Goal: Browse casually: Explore the website without a specific task or goal

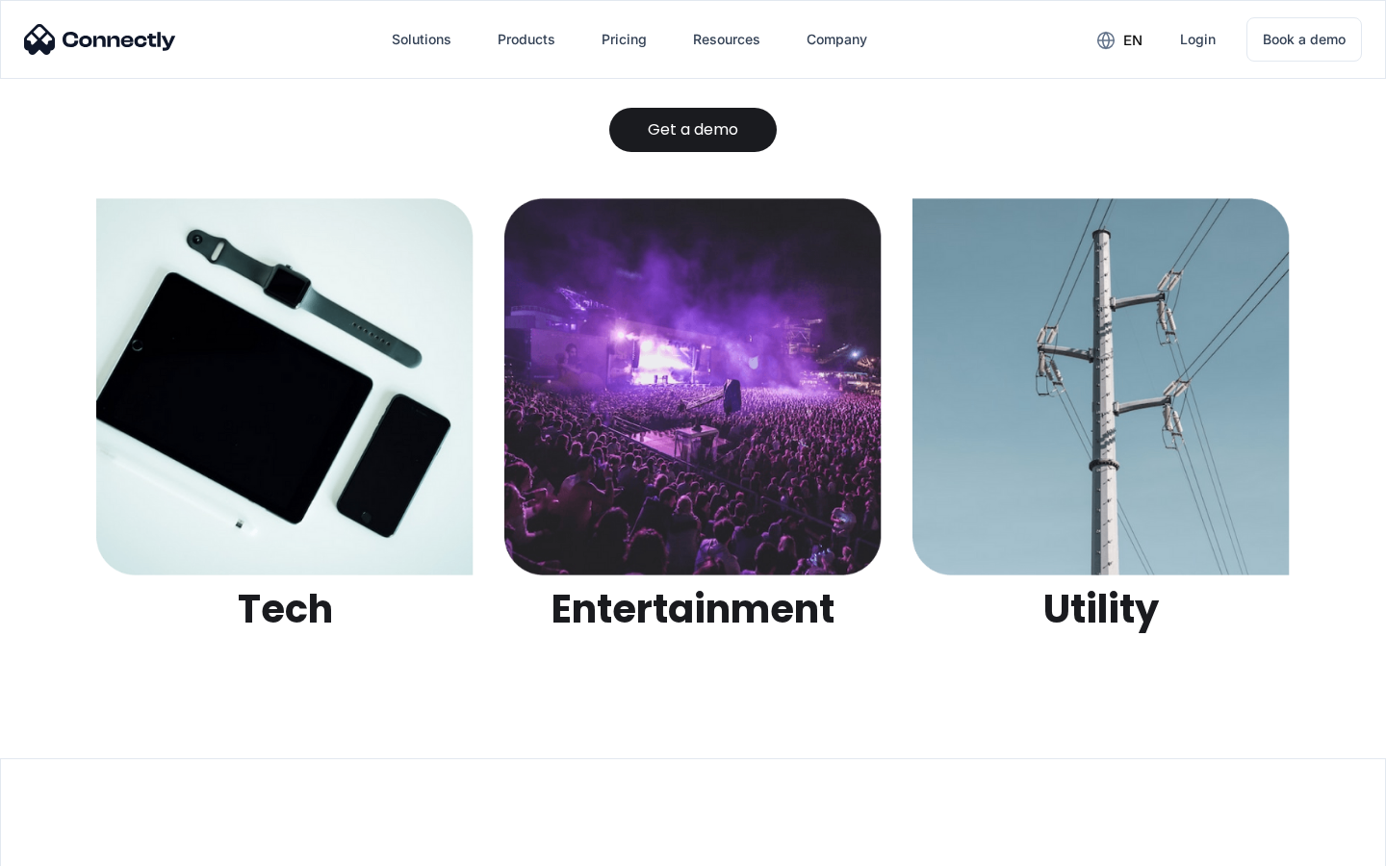
scroll to position [6071, 0]
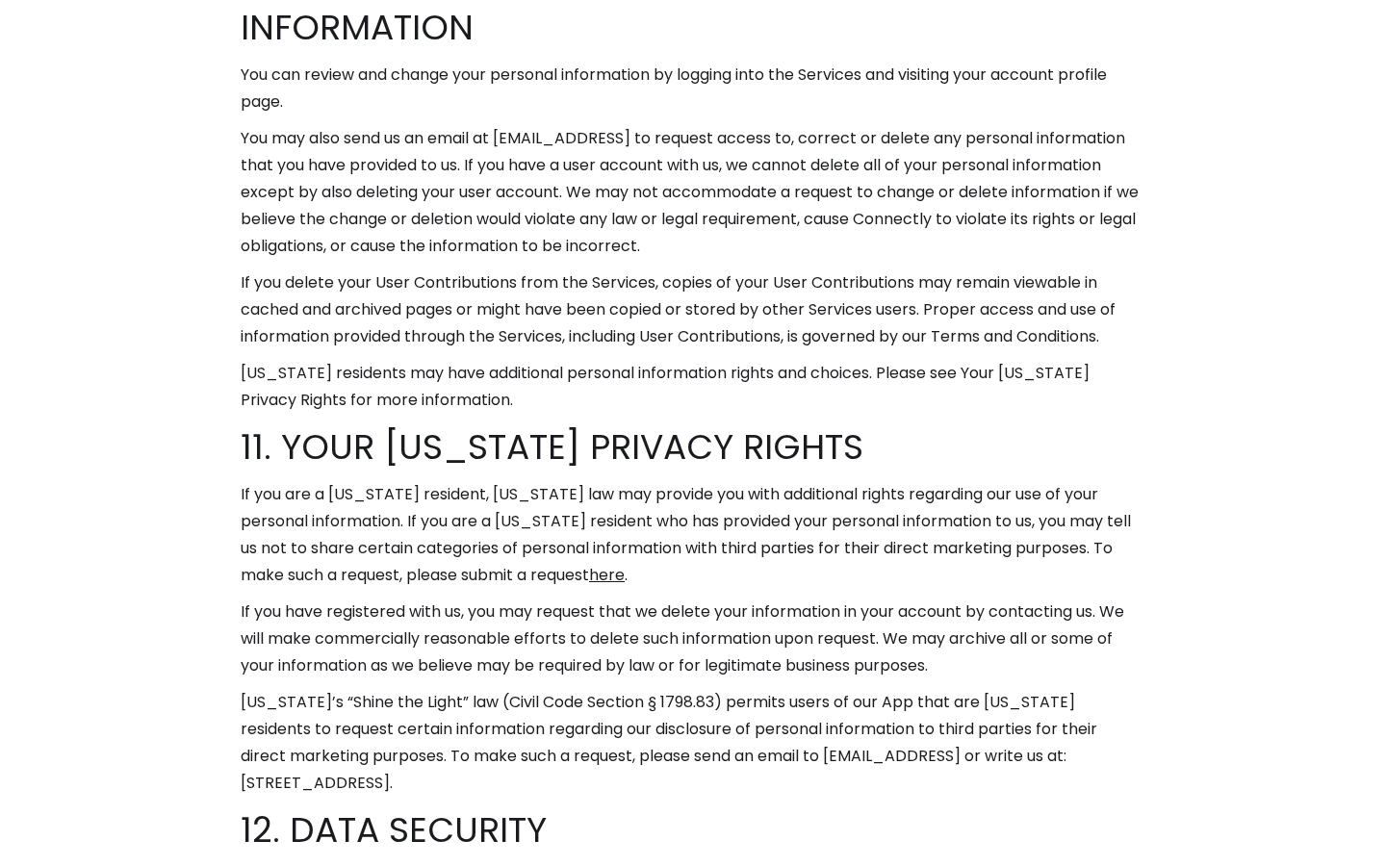
scroll to position [11846, 0]
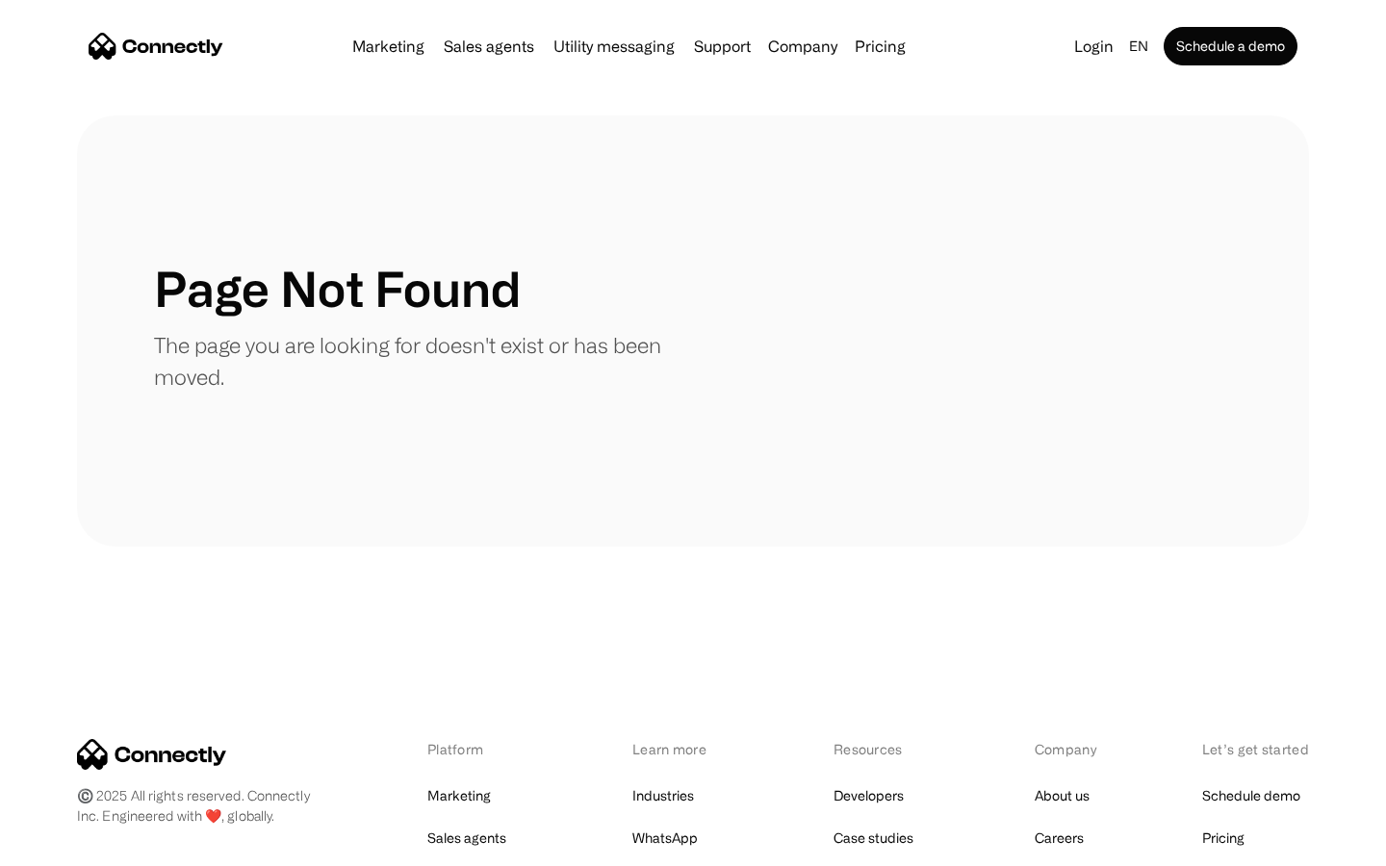
scroll to position [351, 0]
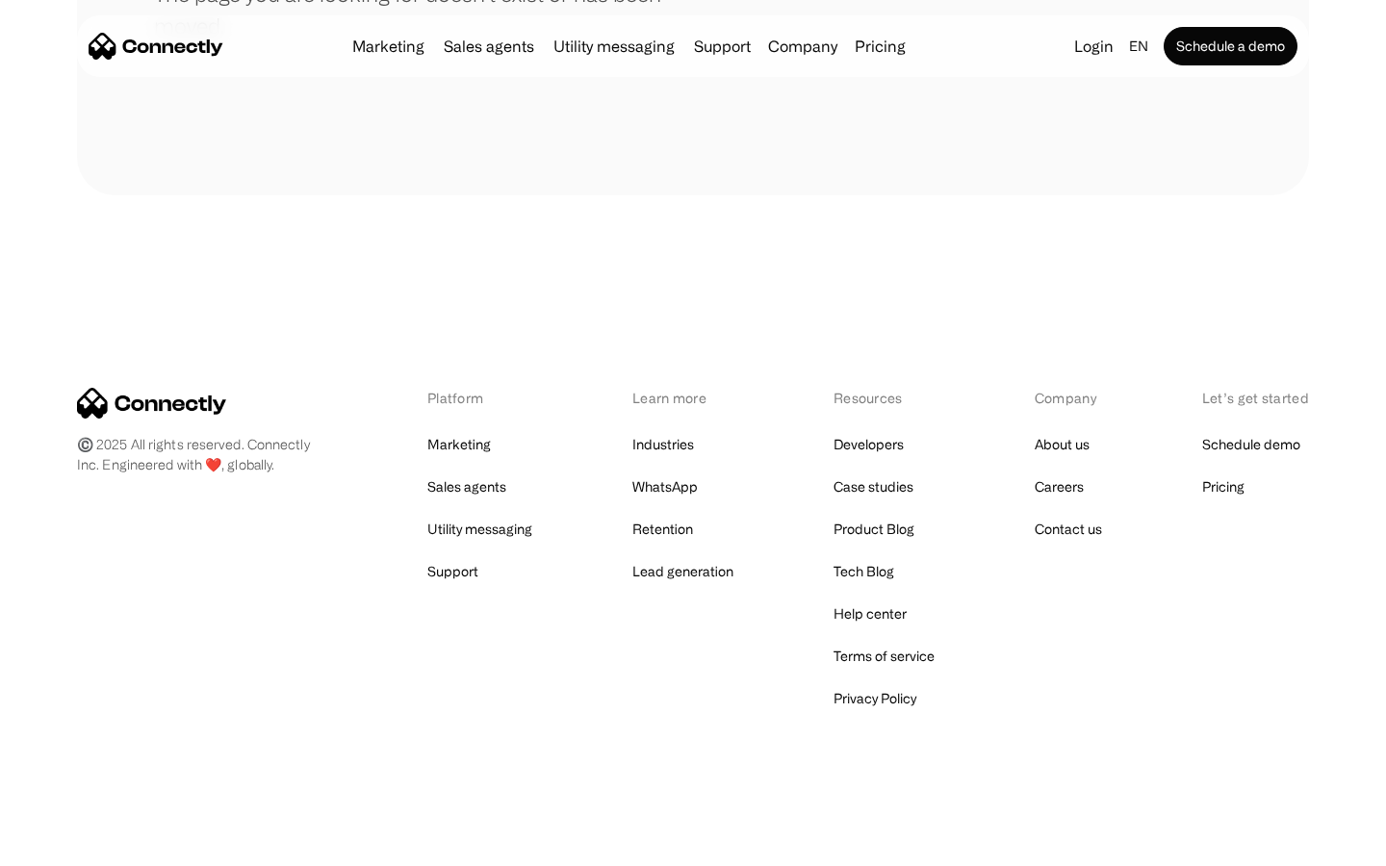
scroll to position [351, 0]
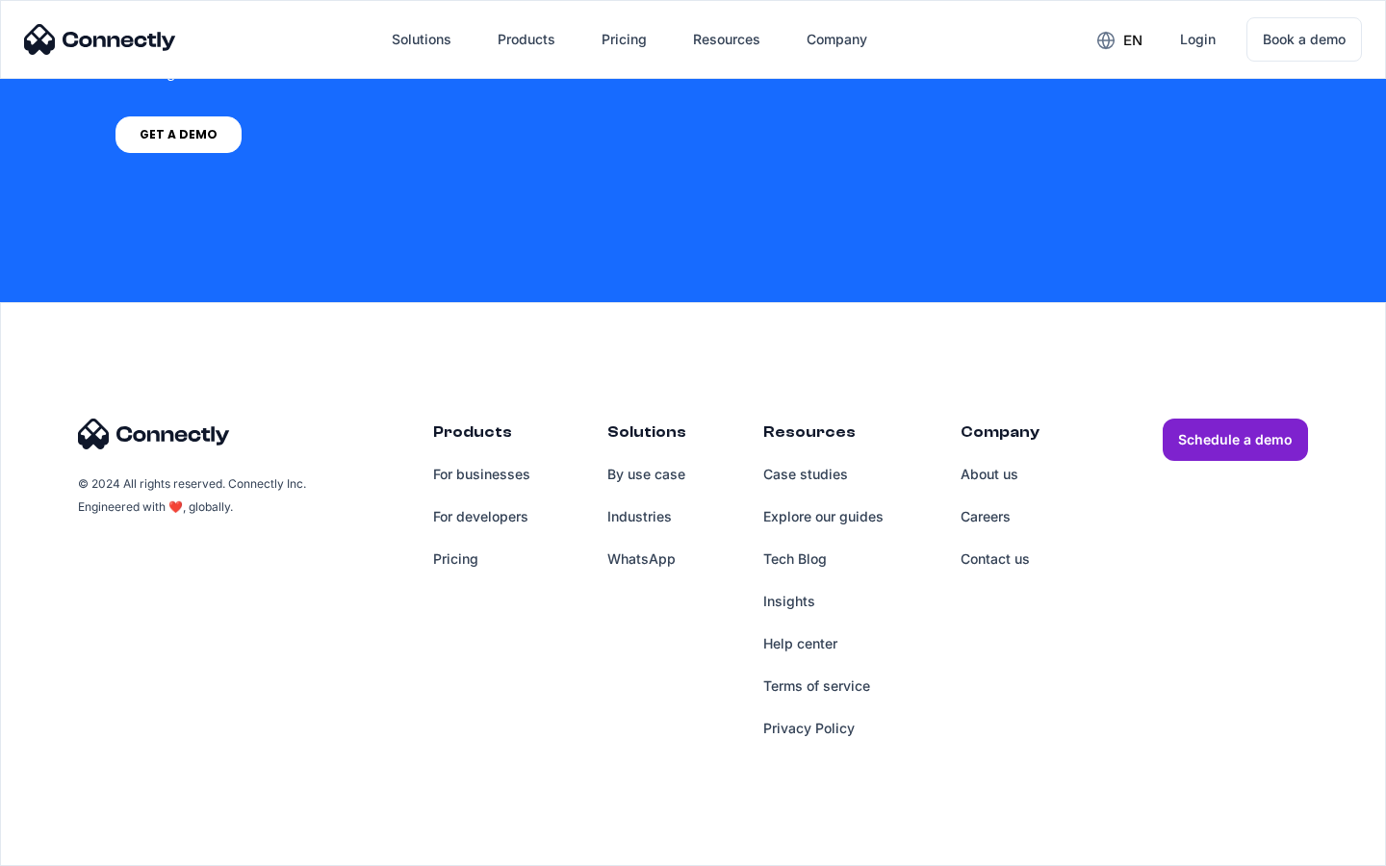
scroll to position [4224, 0]
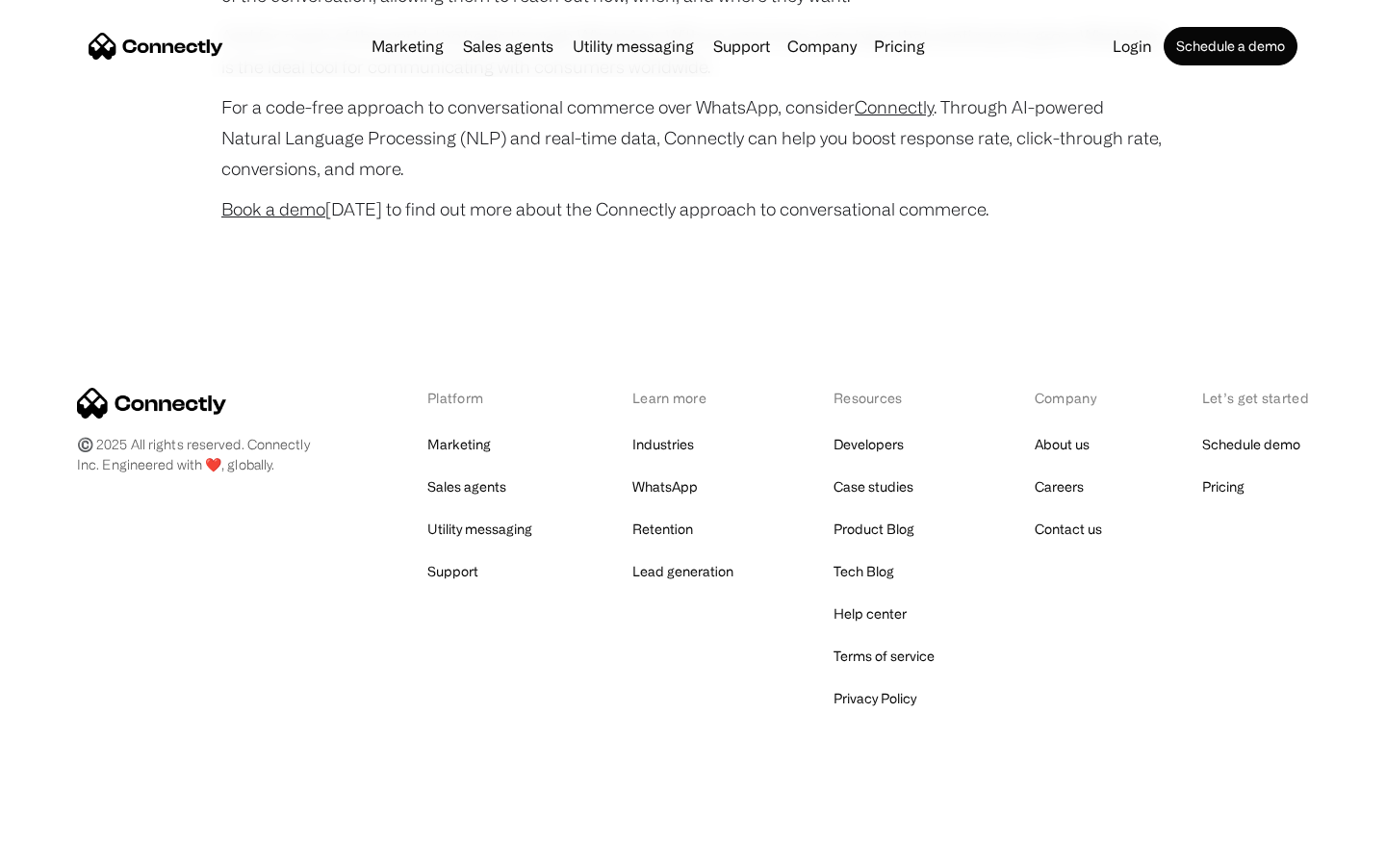
scroll to position [7607, 0]
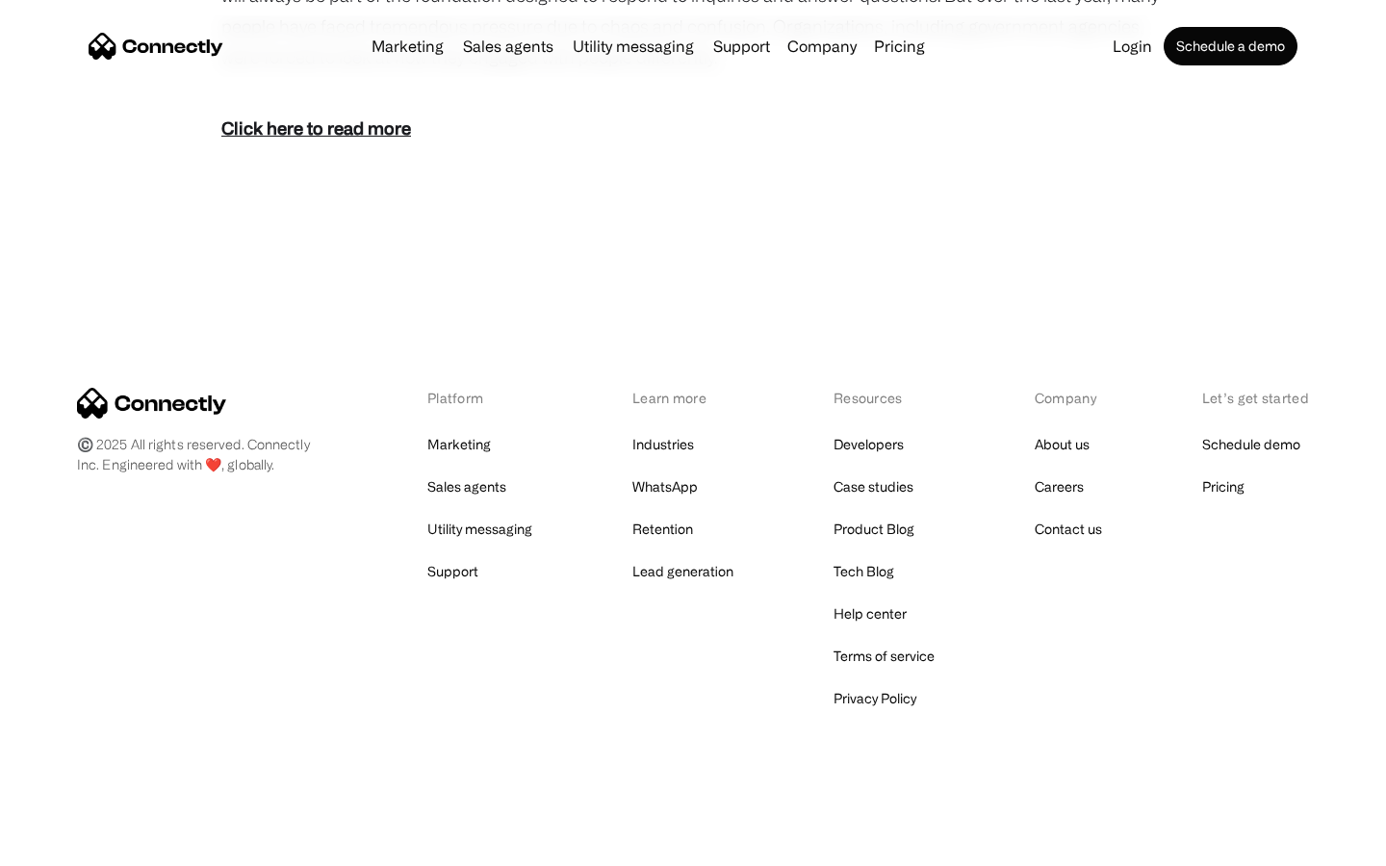
scroll to position [1183, 0]
